Goal: Use online tool/utility: Utilize a website feature to perform a specific function

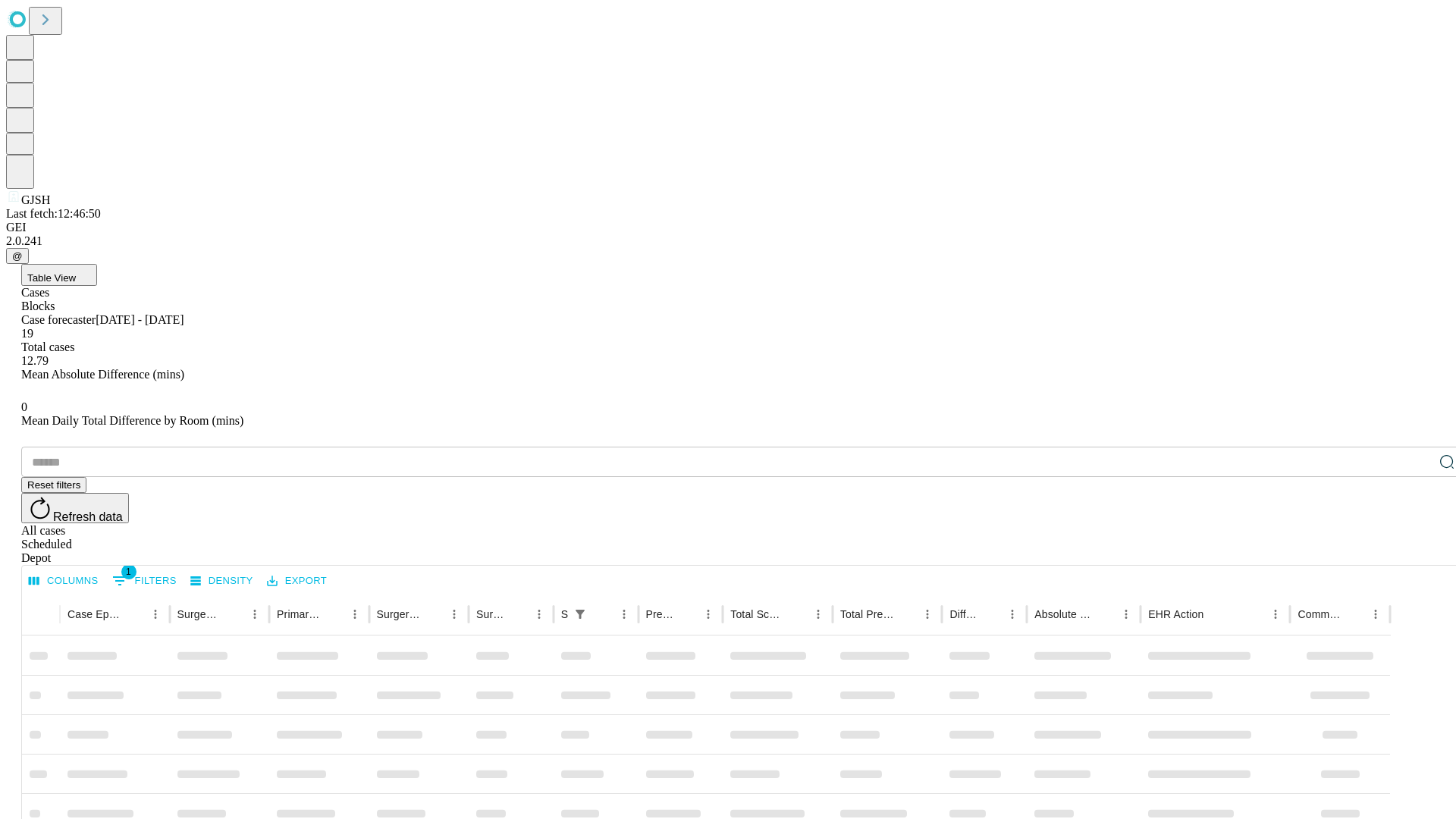
click at [76, 272] on span "Table View" at bounding box center [51, 277] width 48 height 11
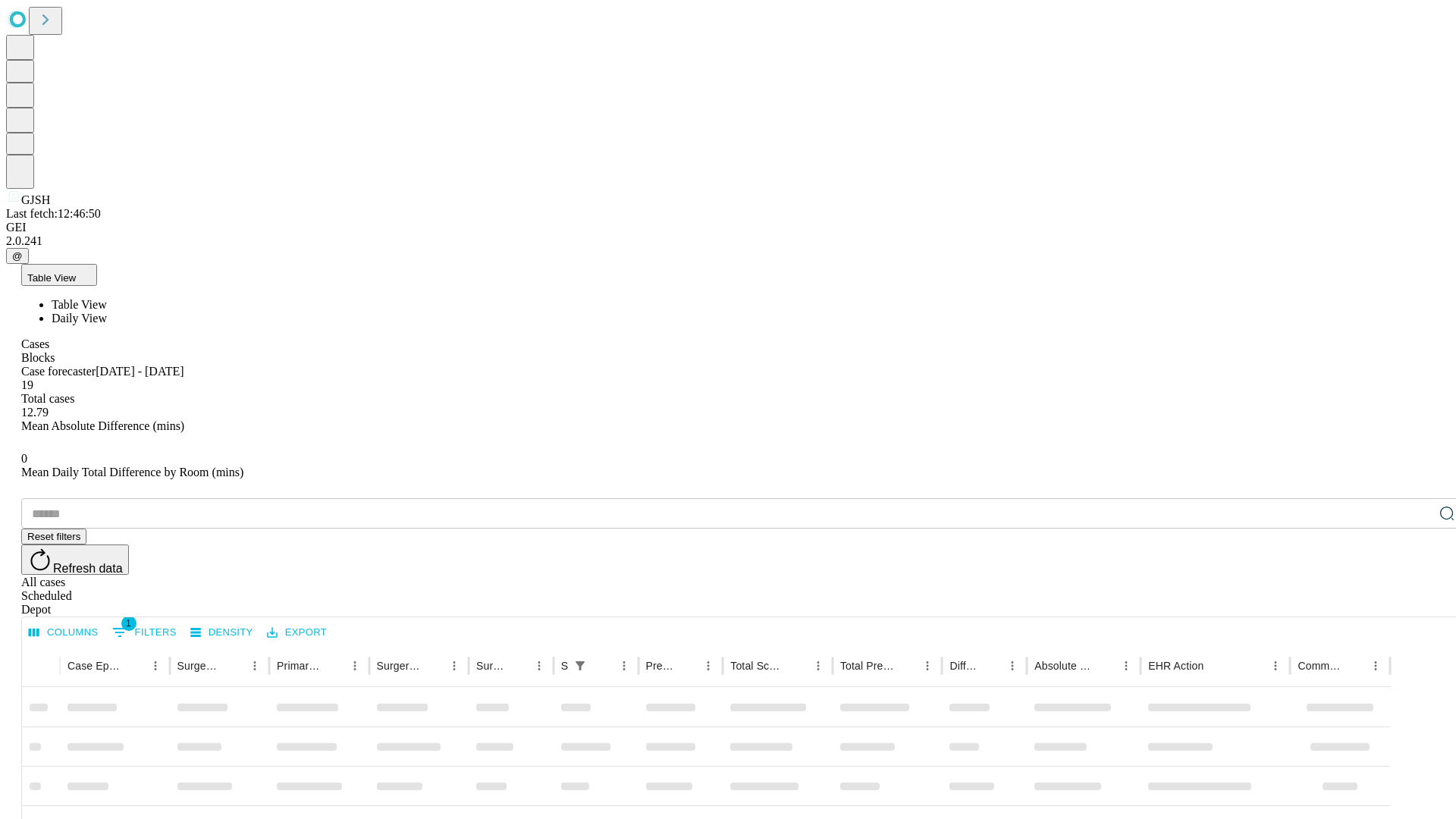
click at [107, 312] on span "Daily View" at bounding box center [79, 318] width 55 height 13
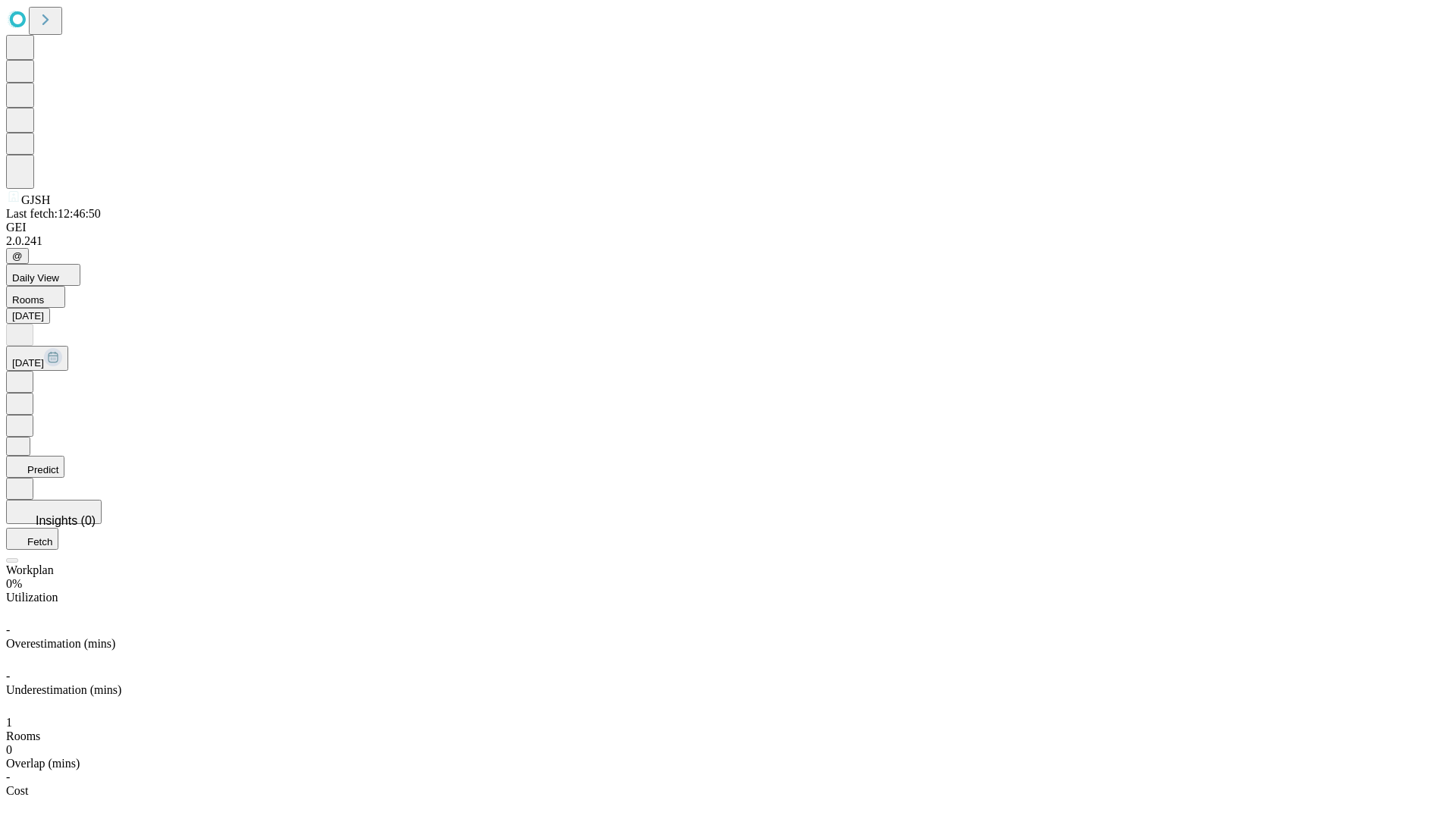
click at [64, 456] on button "Predict" at bounding box center [35, 466] width 58 height 22
